Goal: Information Seeking & Learning: Check status

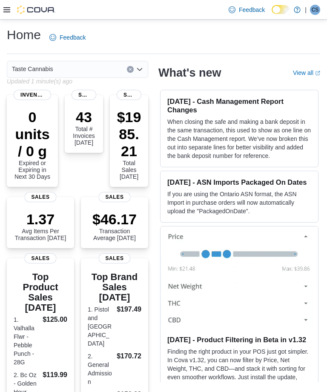
click at [130, 128] on p "$1985.21" at bounding box center [129, 133] width 25 height 51
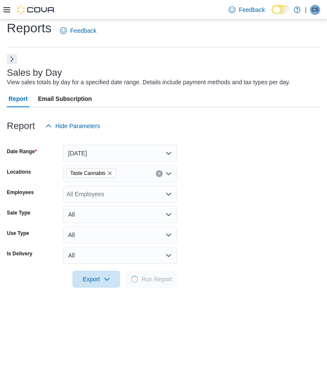
scroll to position [19, 0]
